Goal: Check status: Check status

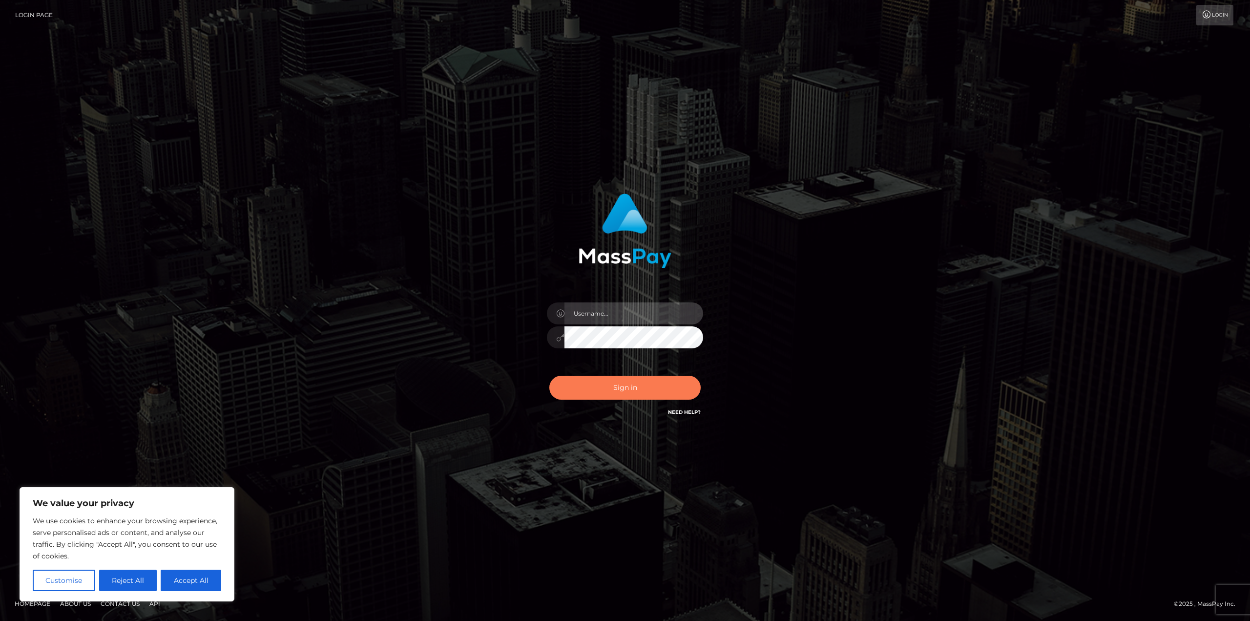
type input "matthewlebenson"
click at [655, 391] on button "Sign in" at bounding box center [624, 388] width 151 height 24
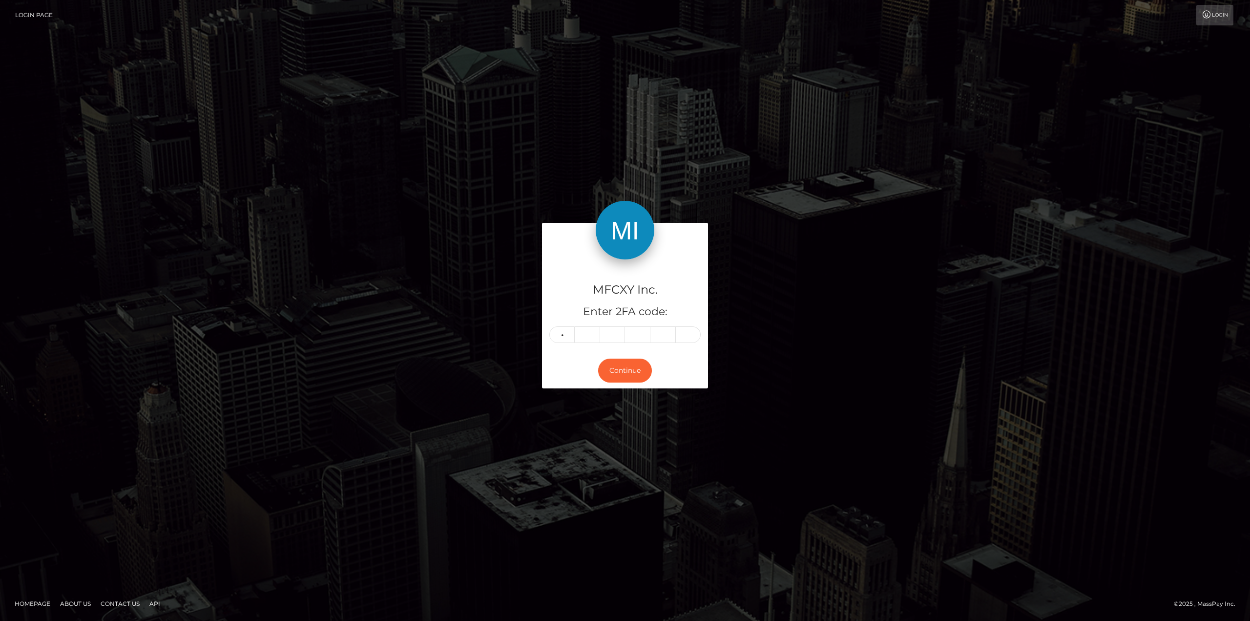
type input "4"
type input "2"
type input "1"
type input "9"
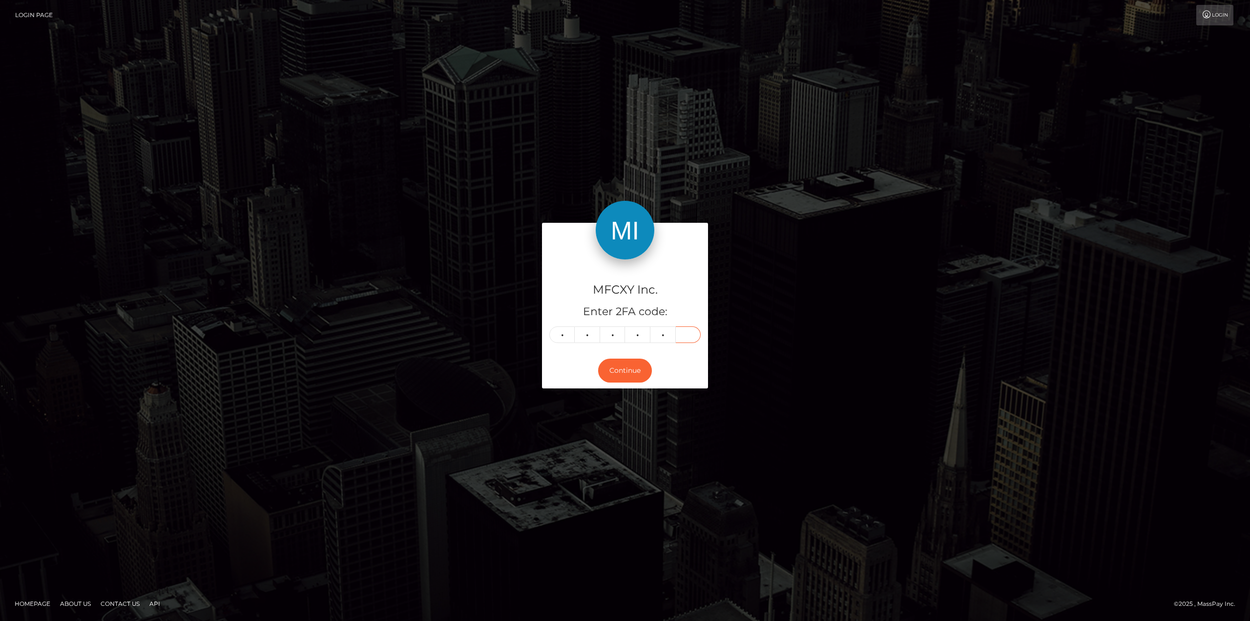
type input "5"
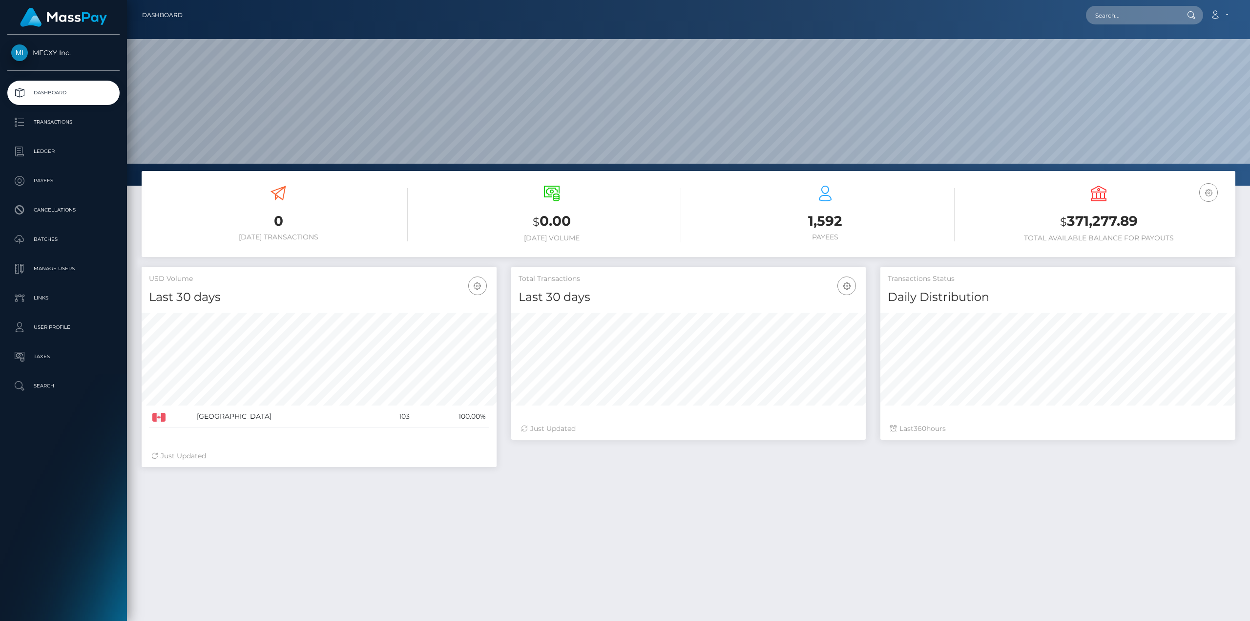
scroll to position [173, 355]
click at [54, 121] on p "Transactions" at bounding box center [63, 122] width 105 height 15
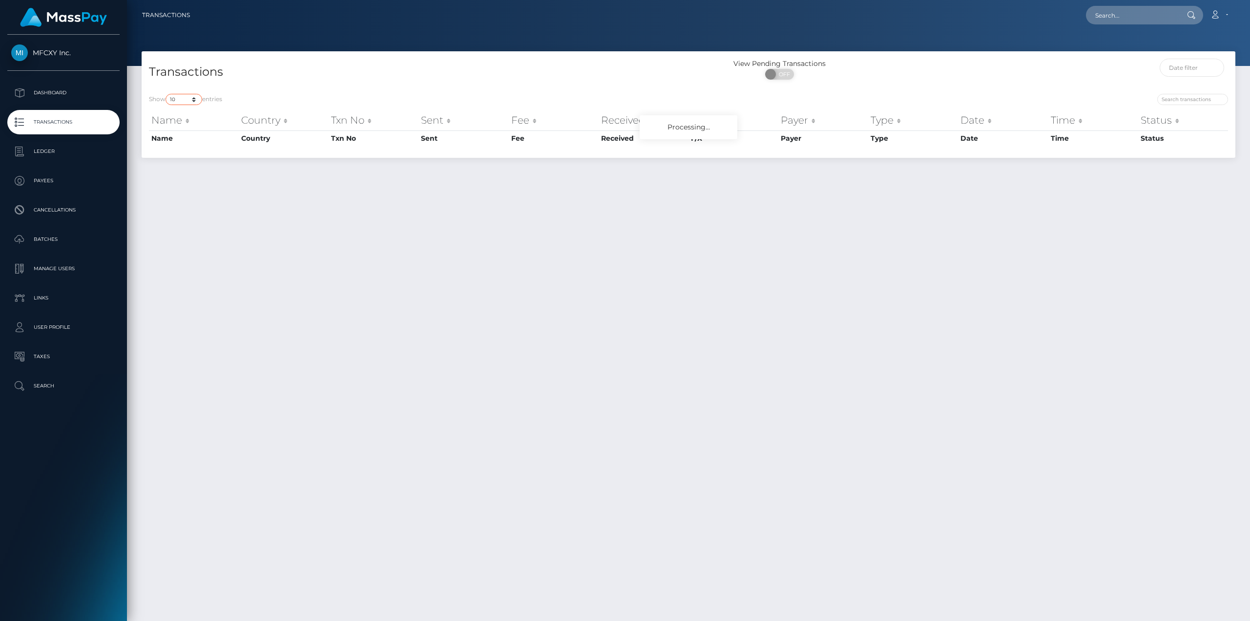
click at [177, 101] on select "10 25 50 100 250 500 1,000 3,500" at bounding box center [184, 99] width 37 height 11
select select "500"
click at [167, 94] on select "10 25 50 100 250 500 1,000 3,500" at bounding box center [184, 99] width 37 height 11
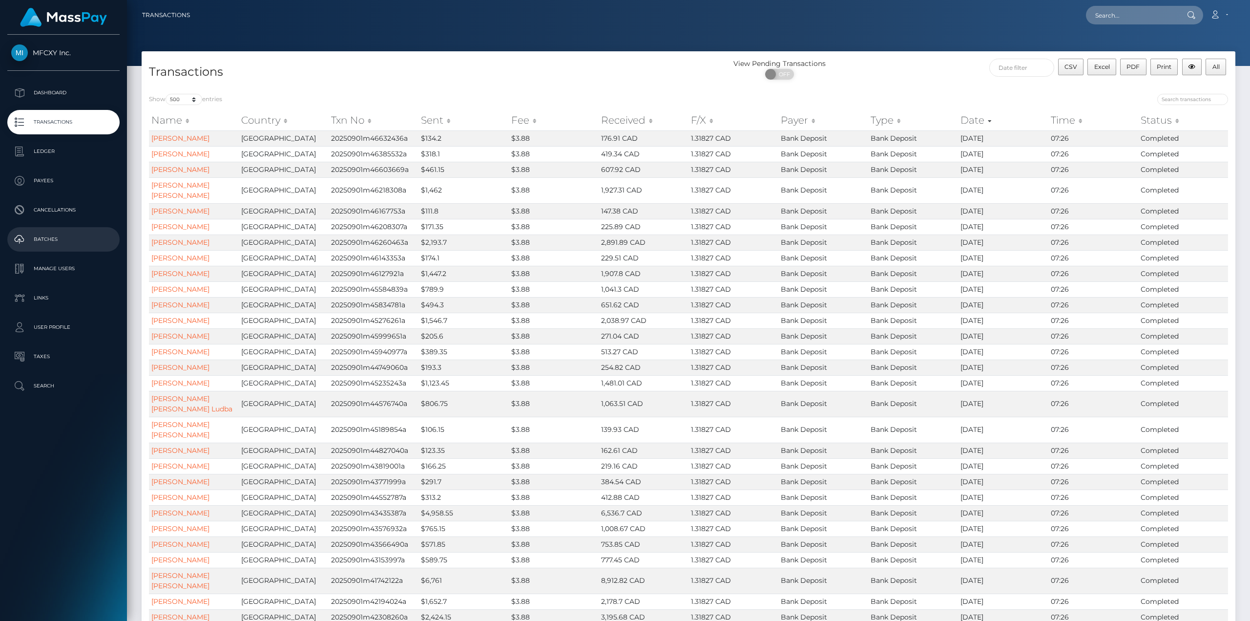
click at [56, 243] on p "Batches" at bounding box center [63, 239] width 105 height 15
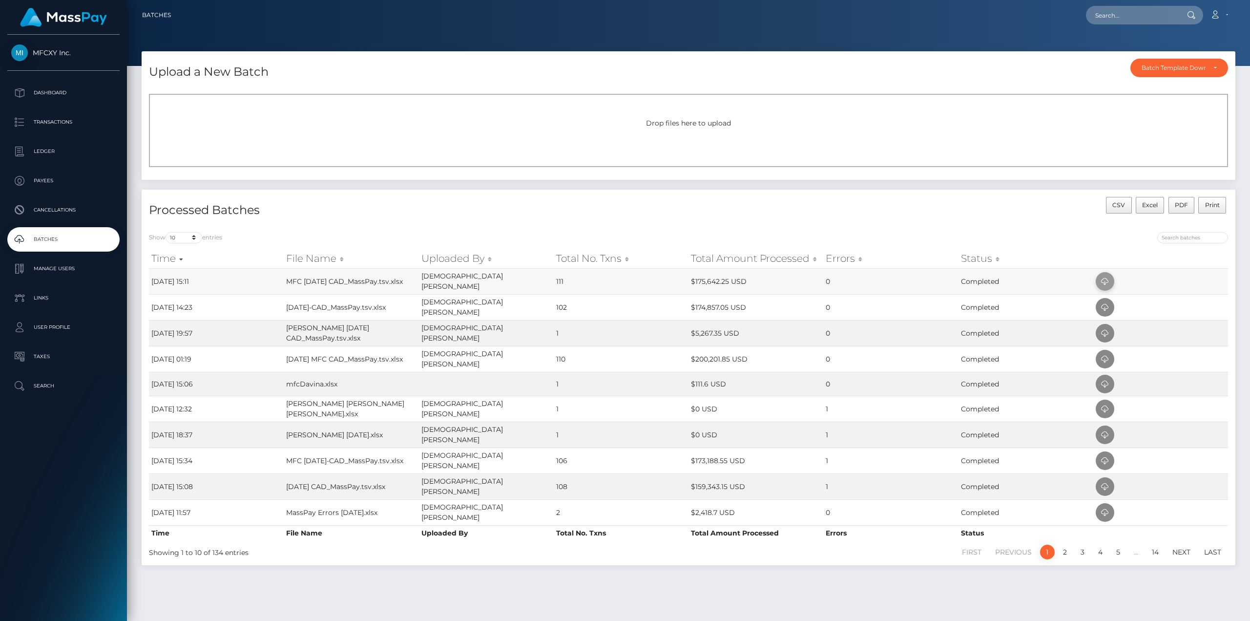
click at [1106, 279] on icon at bounding box center [1105, 281] width 12 height 12
drag, startPoint x: 34, startPoint y: 90, endPoint x: 40, endPoint y: 90, distance: 5.9
click at [34, 90] on p "Dashboard" at bounding box center [63, 92] width 105 height 15
